Goal: Transaction & Acquisition: Purchase product/service

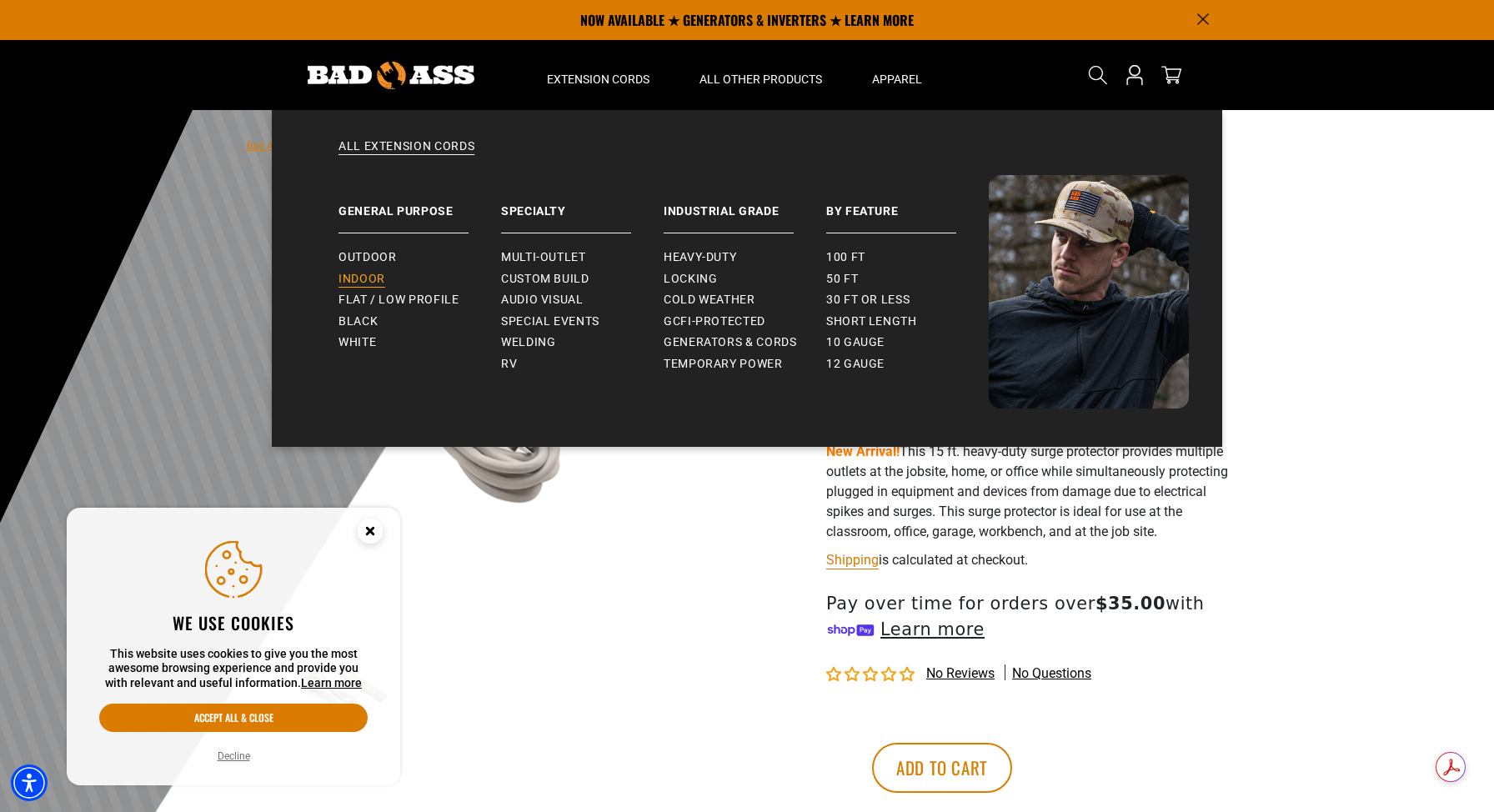
click at [364, 275] on span "Indoor" at bounding box center [362, 279] width 47 height 15
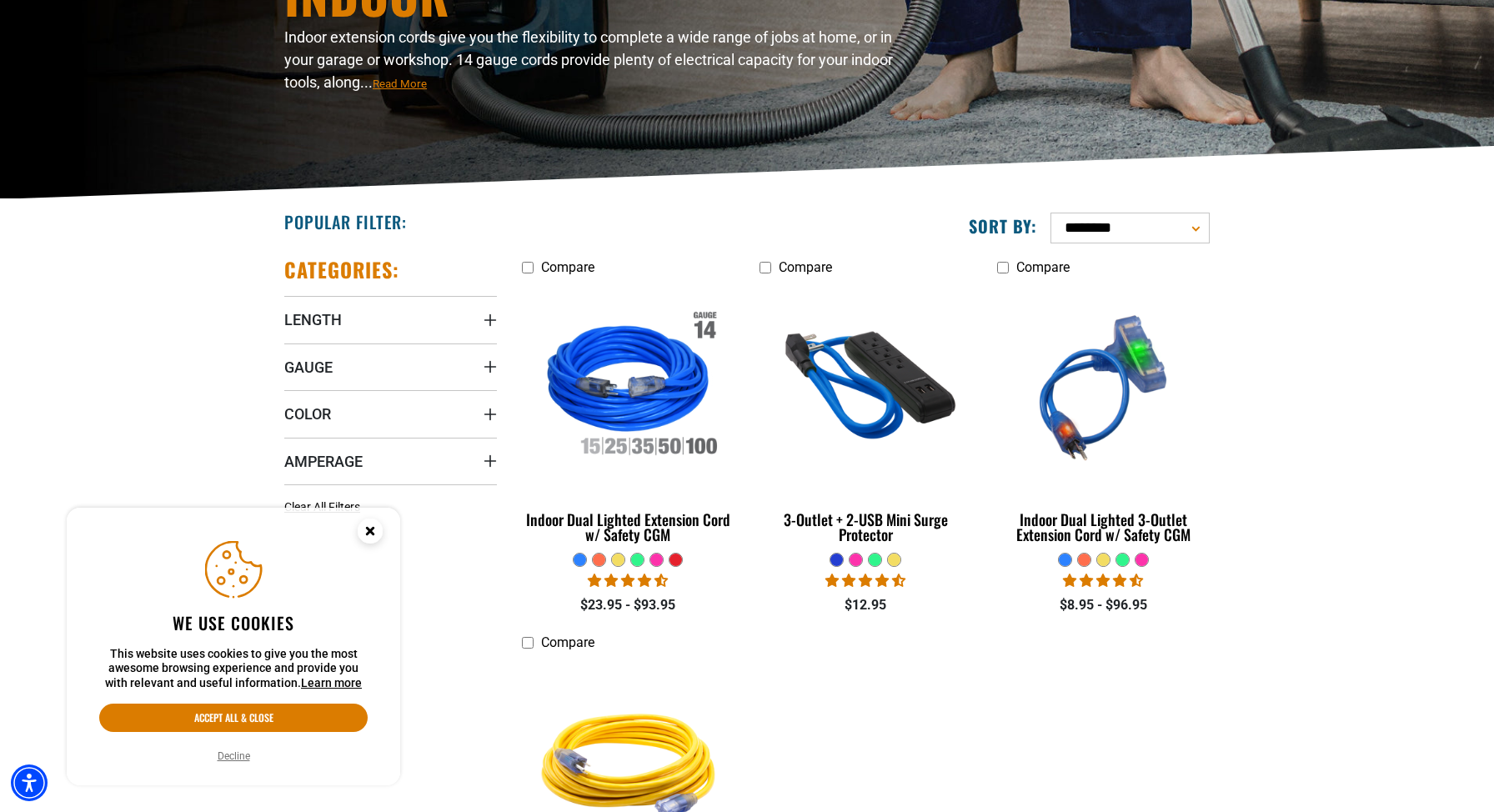
scroll to position [582, 0]
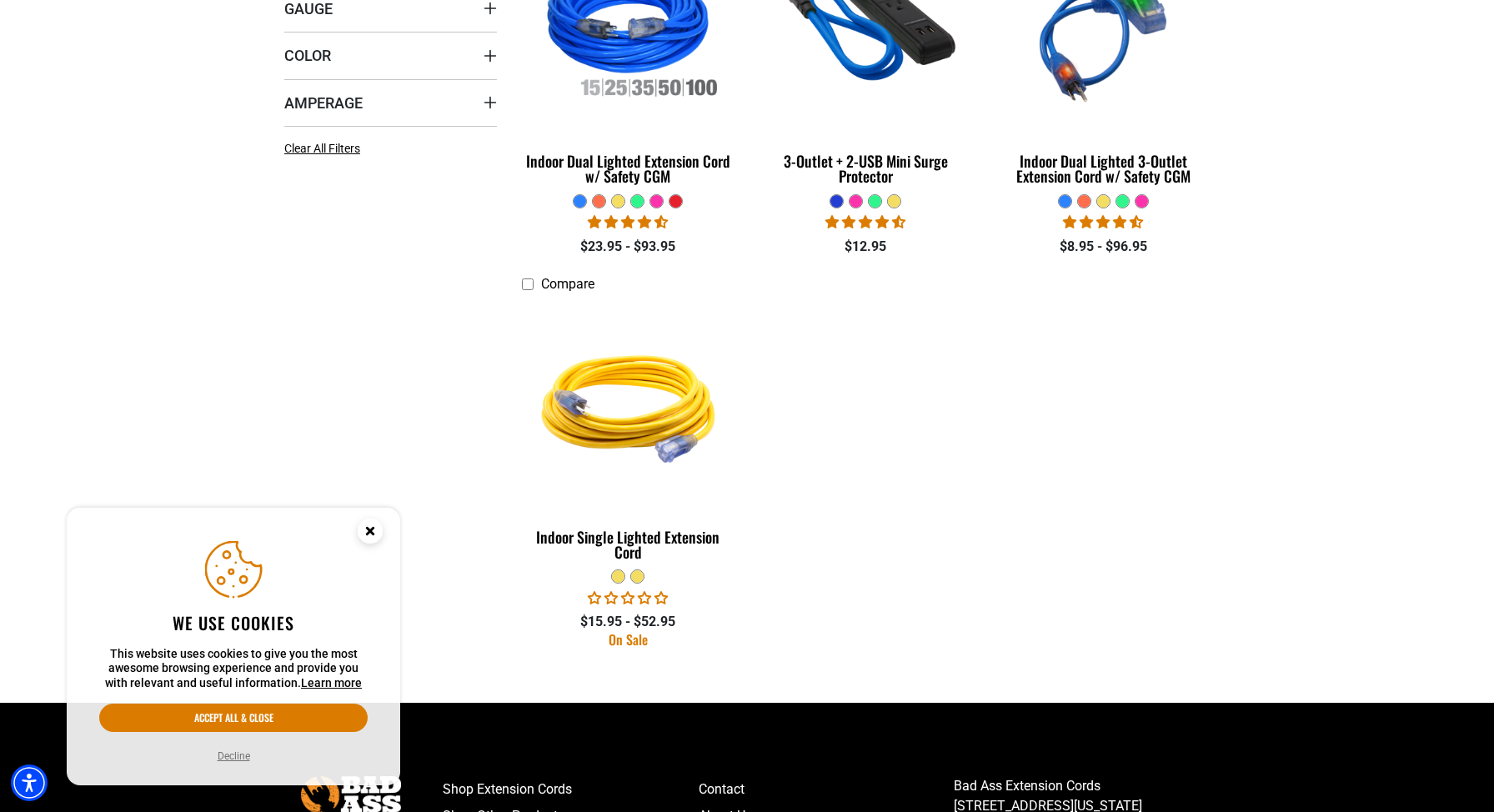
click at [377, 526] on circle "Close this option" at bounding box center [370, 531] width 25 height 25
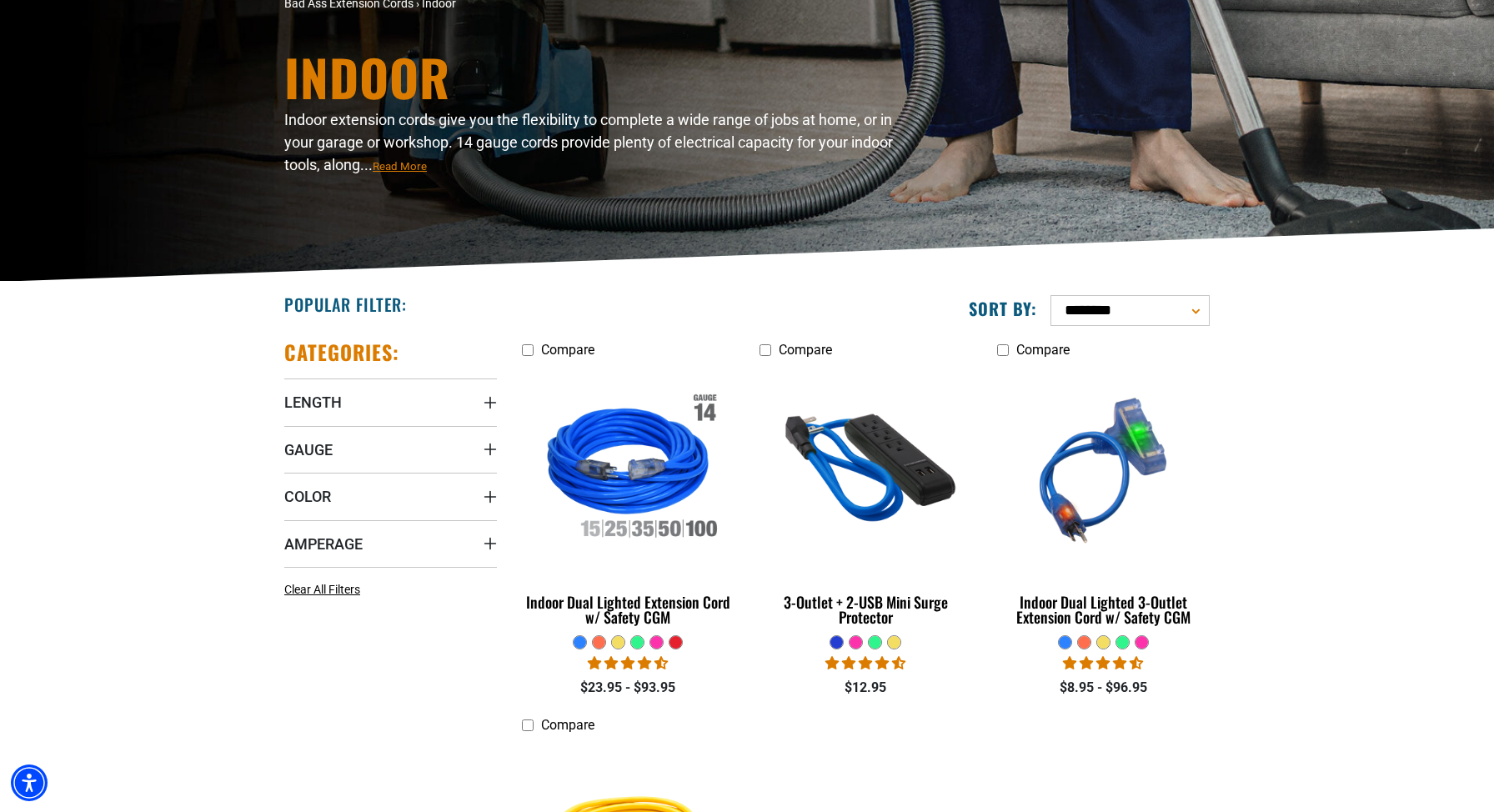
scroll to position [0, 0]
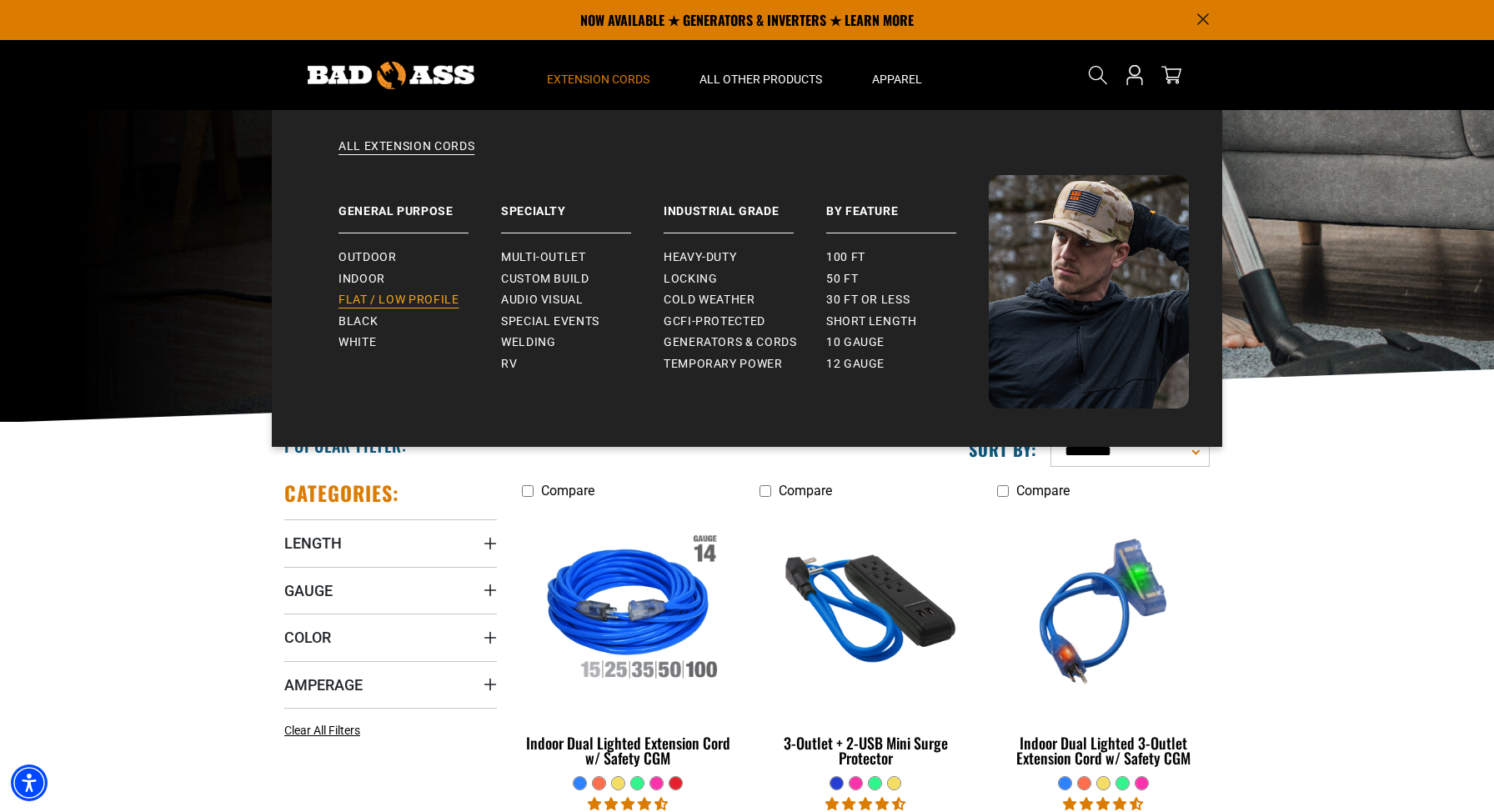
click at [398, 300] on span "Flat / Low Profile" at bounding box center [399, 300] width 121 height 15
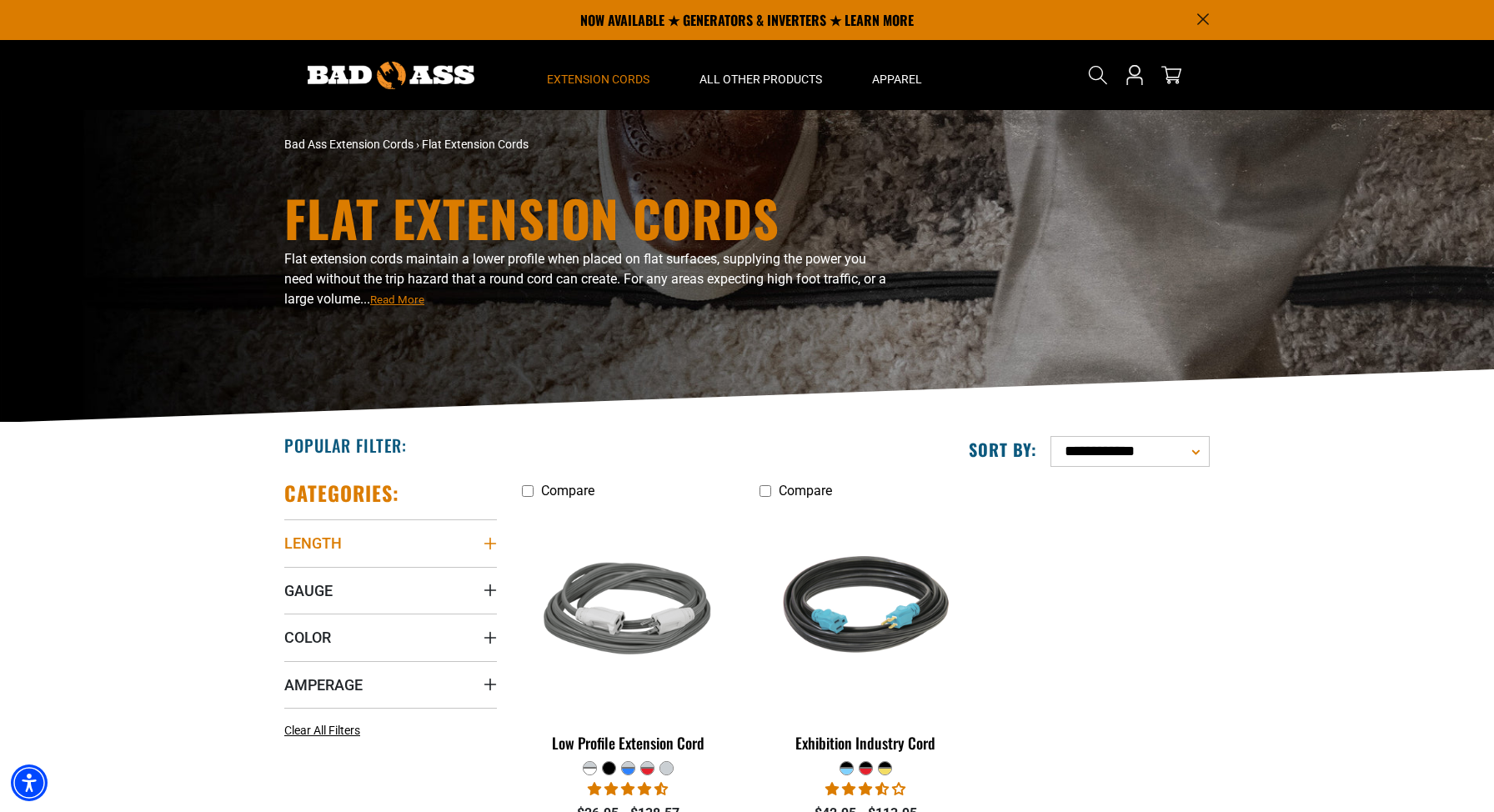
click at [397, 546] on summary "Length" at bounding box center [391, 542] width 213 height 47
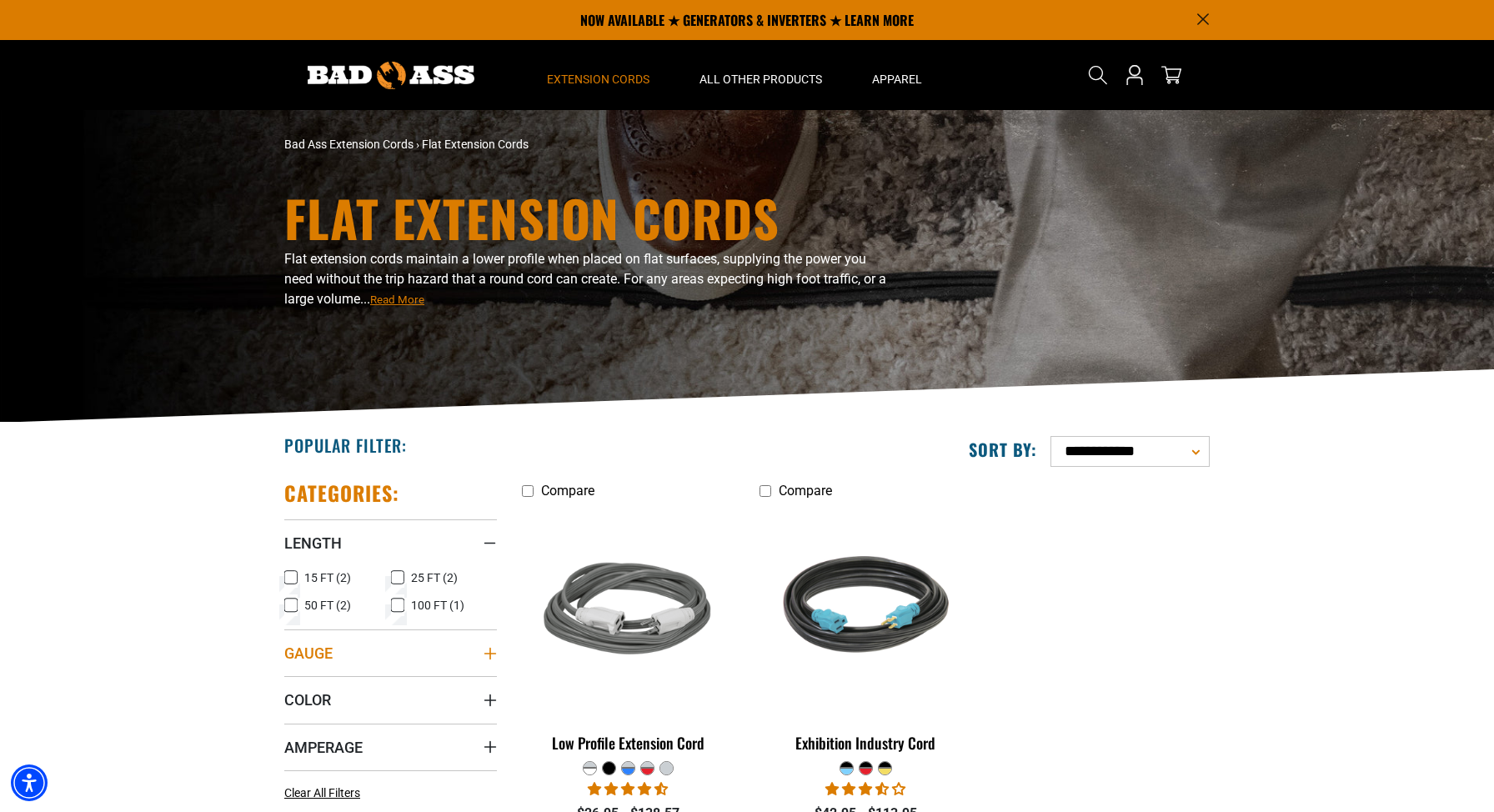
click at [347, 655] on summary "Gauge" at bounding box center [391, 652] width 213 height 47
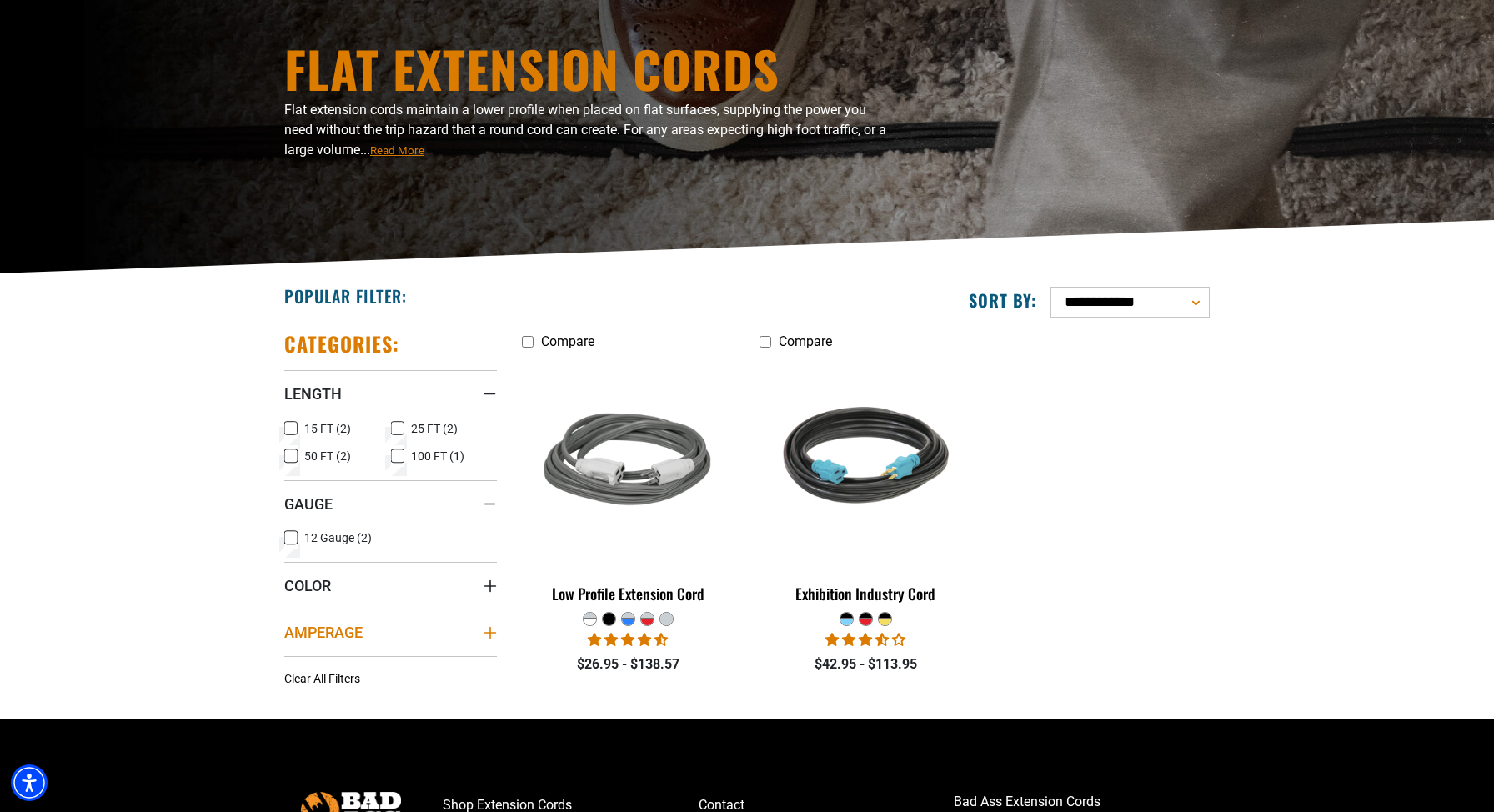
scroll to position [225, 0]
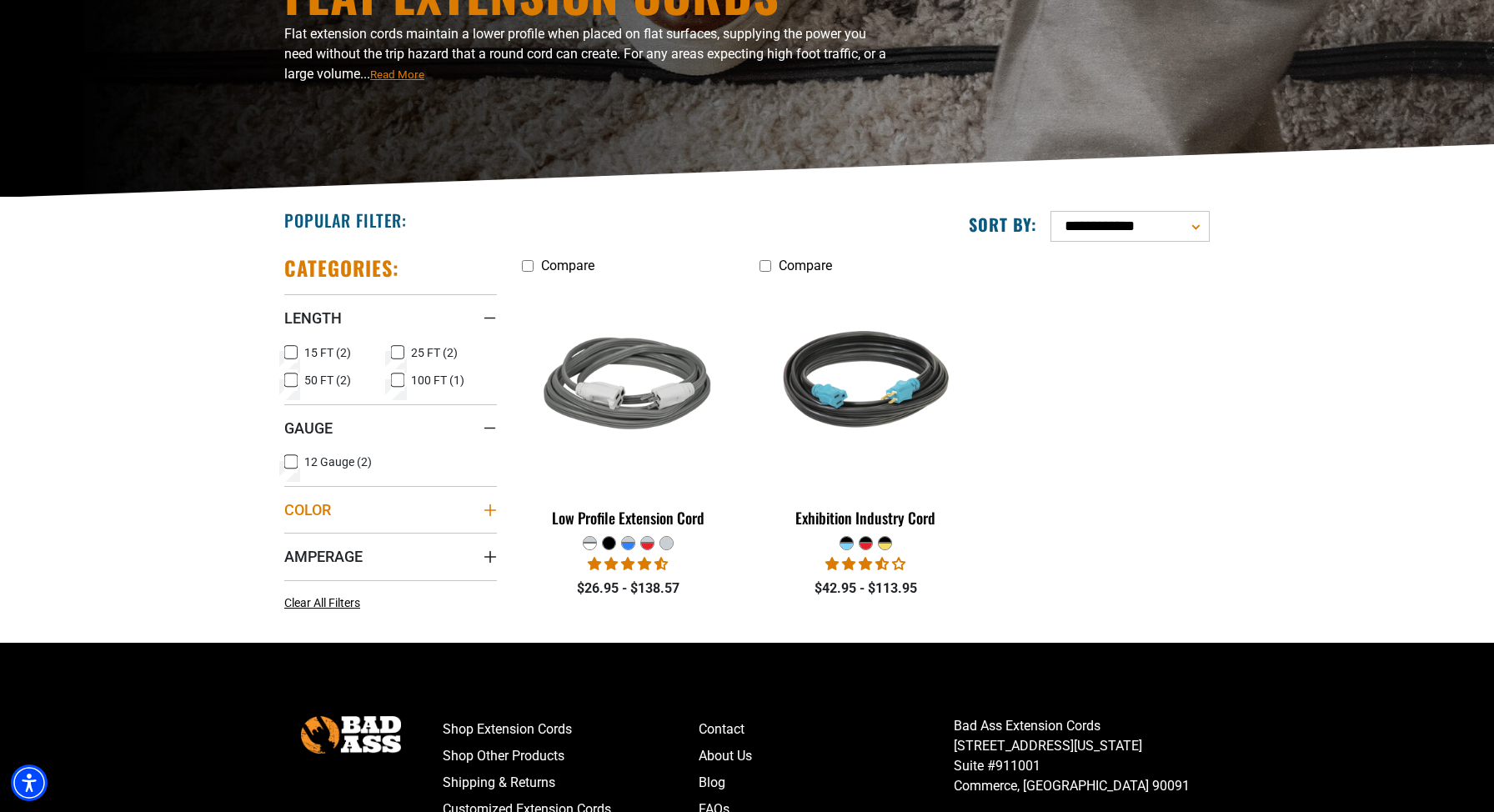
click at [409, 520] on summary "Color" at bounding box center [391, 509] width 213 height 47
